Goal: Entertainment & Leisure: Consume media (video, audio)

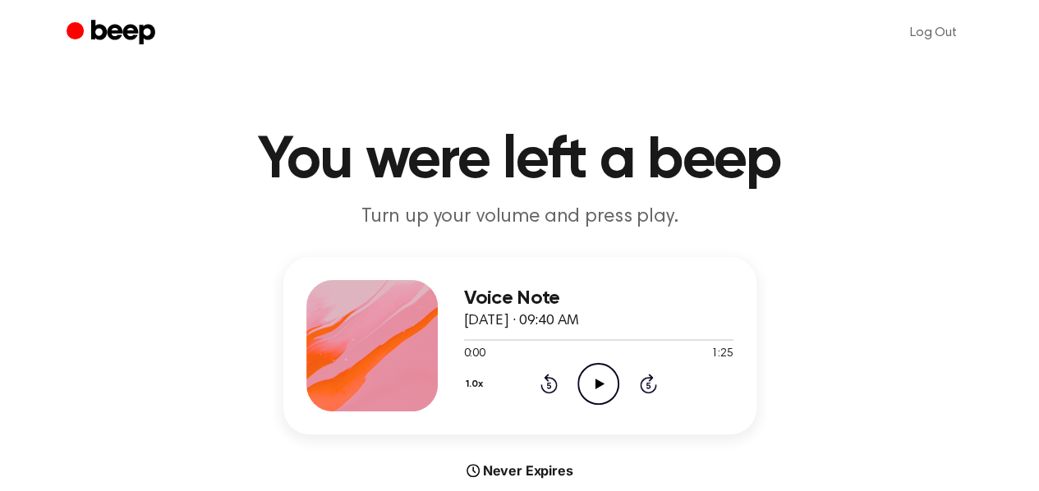
click at [595, 383] on icon at bounding box center [599, 384] width 9 height 11
click at [594, 382] on icon "Play Audio" at bounding box center [598, 384] width 42 height 42
click at [590, 393] on icon "Play Audio" at bounding box center [598, 384] width 42 height 42
